Goal: Find specific page/section: Find specific page/section

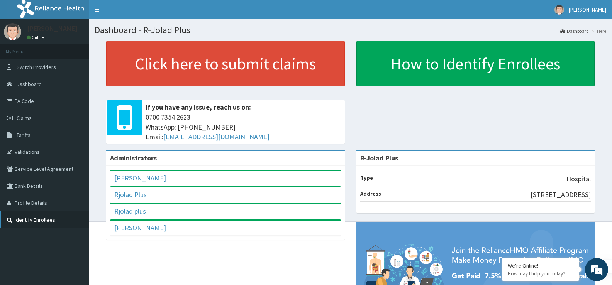
click at [52, 220] on link "Identify Enrollees" at bounding box center [44, 220] width 89 height 17
click at [55, 64] on link "Switch Providers" at bounding box center [44, 67] width 89 height 17
click at [31, 85] on span "Dashboard" at bounding box center [29, 84] width 25 height 7
click at [34, 148] on link "Validations" at bounding box center [44, 152] width 89 height 17
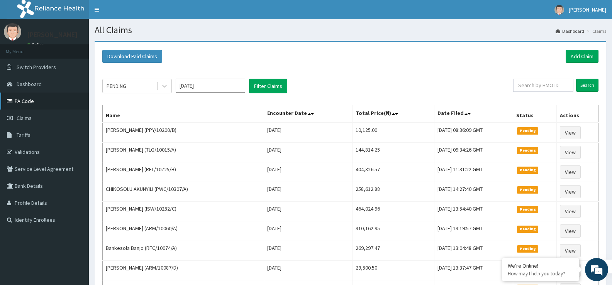
click at [19, 103] on link "PA Code" at bounding box center [44, 101] width 89 height 17
